Goal: Task Accomplishment & Management: Complete application form

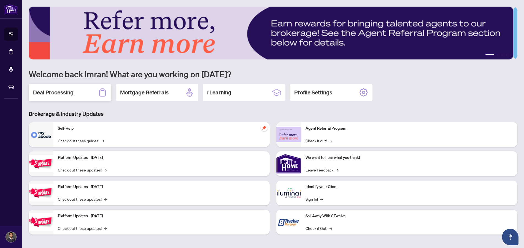
click at [67, 92] on h2 "Deal Processing" at bounding box center [53, 93] width 41 height 8
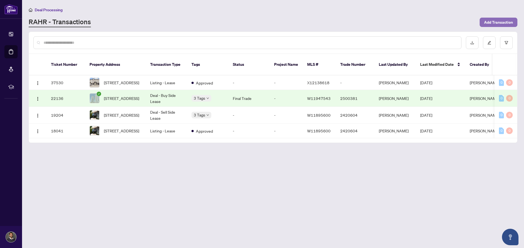
click at [484, 20] on span "Add Transaction" at bounding box center [498, 22] width 29 height 9
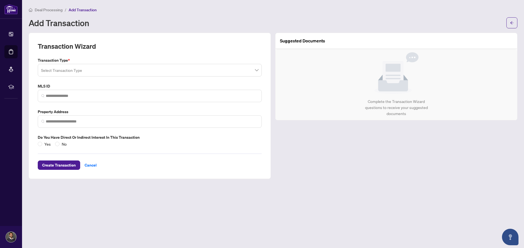
click at [163, 69] on input "search" at bounding box center [147, 71] width 213 height 12
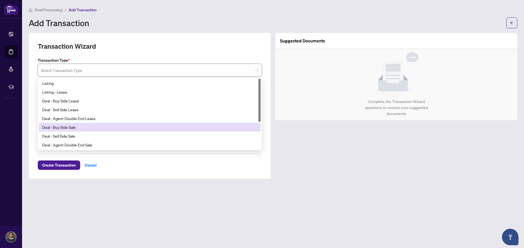
click at [155, 128] on div "Deal - Buy Side Sale" at bounding box center [149, 127] width 215 height 6
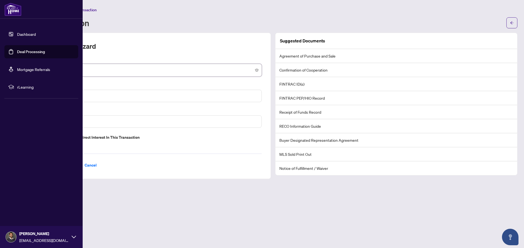
click at [5, 91] on li "rLearning" at bounding box center [41, 86] width 74 height 13
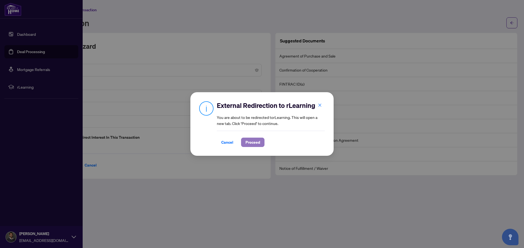
click at [246, 141] on span "Proceed" at bounding box center [253, 142] width 15 height 9
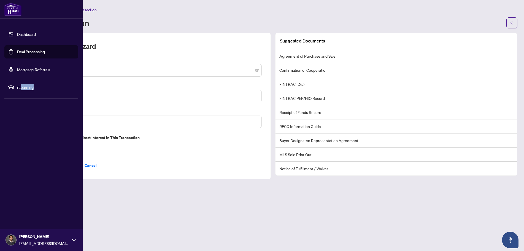
drag, startPoint x: 20, startPoint y: 88, endPoint x: 51, endPoint y: 84, distance: 31.2
click at [51, 84] on li "rLearning" at bounding box center [41, 86] width 74 height 13
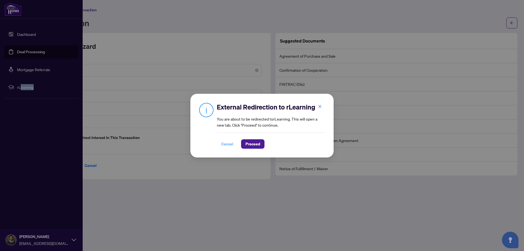
click at [233, 141] on span "Cancel" at bounding box center [227, 143] width 12 height 9
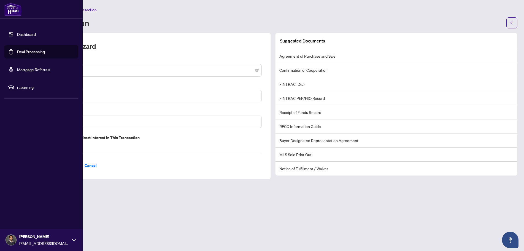
click at [56, 230] on div "[PERSON_NAME] [EMAIL_ADDRESS][DOMAIN_NAME]" at bounding box center [41, 240] width 83 height 22
click at [37, 207] on button "Logout" at bounding box center [41, 206] width 74 height 9
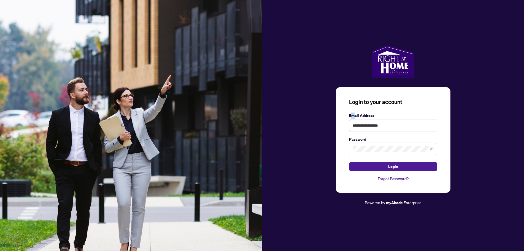
click at [353, 118] on label "Email Address" at bounding box center [393, 115] width 88 height 6
click at [366, 125] on input "**********" at bounding box center [393, 125] width 88 height 13
type input "**********"
click at [384, 169] on button "Login" at bounding box center [393, 166] width 88 height 9
